Goal: Task Accomplishment & Management: Manage account settings

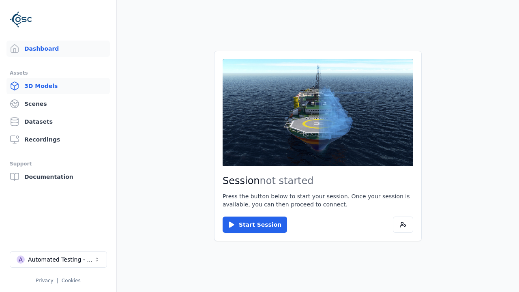
click at [58, 86] on link "3D Models" at bounding box center [57, 86] width 103 height 16
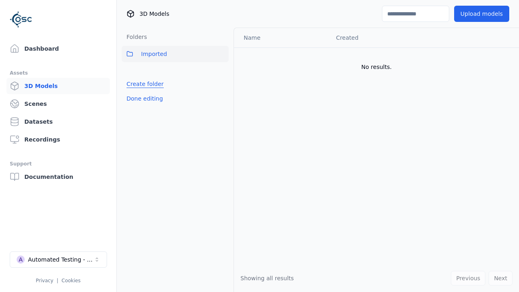
click at [143, 84] on link "Create folder" at bounding box center [144, 84] width 37 height 8
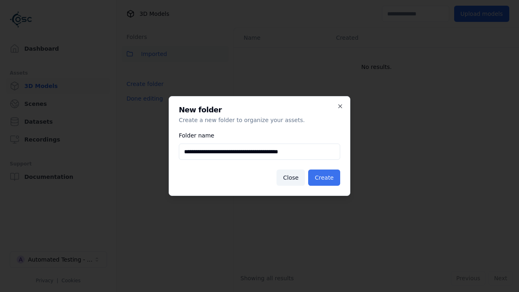
type input "**********"
click at [326, 178] on button "Create" at bounding box center [324, 177] width 32 height 16
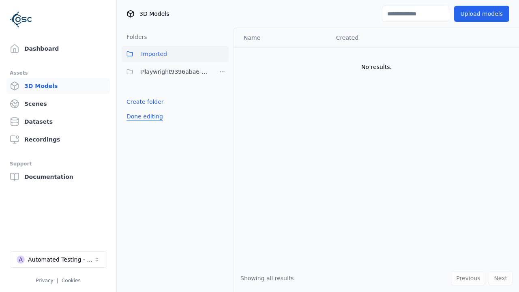
click at [143, 116] on button "Done editing" at bounding box center [145, 116] width 46 height 15
click at [135, 109] on button "Done editing" at bounding box center [145, 116] width 46 height 15
click at [222, 72] on html "Support Dashboard Assets 3D Models Scenes Datasets Recordings Support Documenta…" at bounding box center [259, 146] width 519 height 292
click at [222, 101] on div "Rename" at bounding box center [225, 101] width 54 height 13
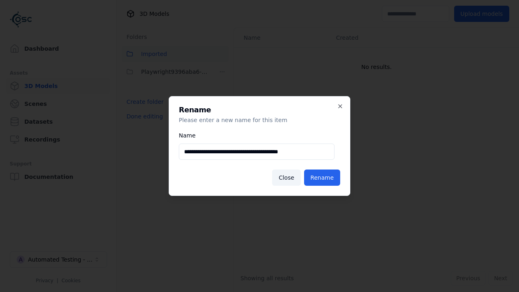
click at [256, 152] on input "**********" at bounding box center [257, 152] width 156 height 16
type input "**********"
click at [324, 178] on button "Rename" at bounding box center [322, 177] width 36 height 16
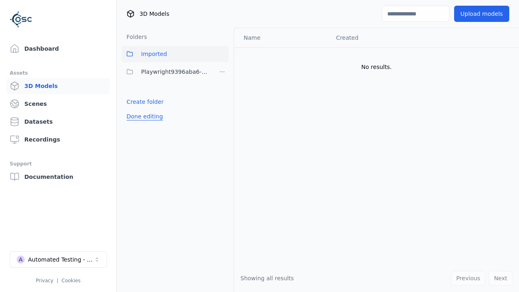
click at [143, 116] on button "Done editing" at bounding box center [145, 116] width 46 height 15
click at [135, 109] on button "Done editing" at bounding box center [145, 116] width 46 height 15
click at [222, 72] on html "Support Dashboard Assets 3D Models Scenes Datasets Recordings Support Documenta…" at bounding box center [259, 146] width 519 height 292
click at [222, 114] on div "Delete" at bounding box center [225, 114] width 54 height 13
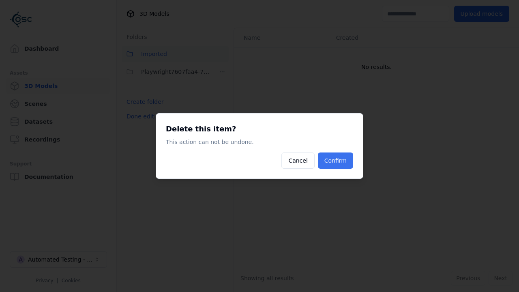
click at [337, 161] on button "Confirm" at bounding box center [335, 160] width 35 height 16
click at [143, 116] on div "Folders Imported Playwright7607faa4-7368-47a8-9ef1-4099475acd86 Create folder D…" at bounding box center [175, 160] width 117 height 264
